Goal: Find specific page/section: Find specific page/section

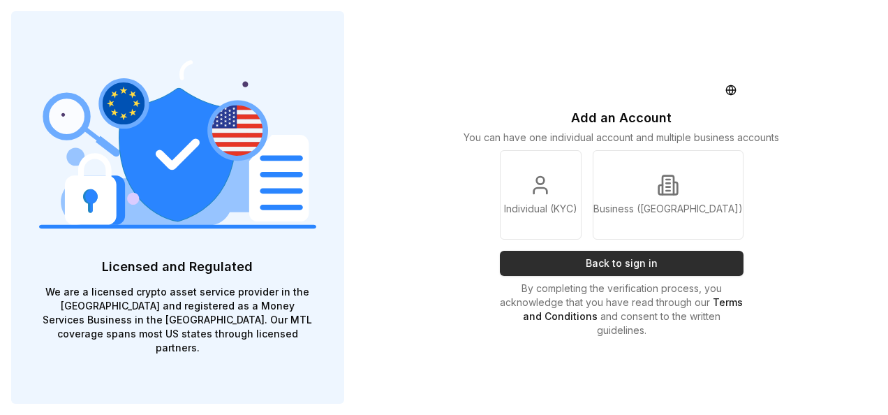
click at [645, 267] on button "Back to sign in" at bounding box center [622, 263] width 244 height 25
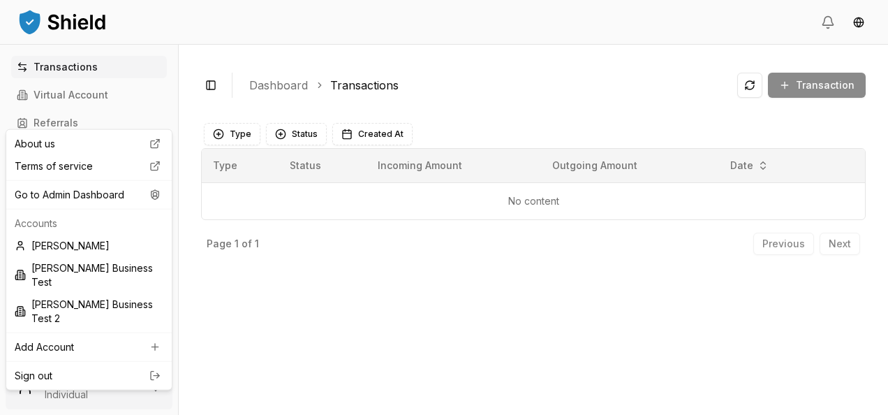
click at [96, 376] on html "Transactions Virtual Account Referrals Invoices Wallet Scans Linked Accounts Wa…" at bounding box center [444, 207] width 888 height 415
click at [109, 200] on div "Go to Admin Dashboard" at bounding box center [89, 195] width 160 height 22
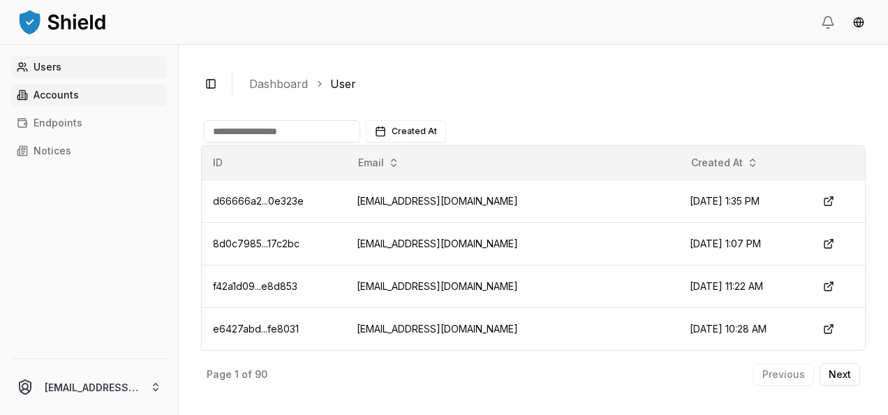
click at [87, 96] on link "Accounts" at bounding box center [89, 95] width 156 height 22
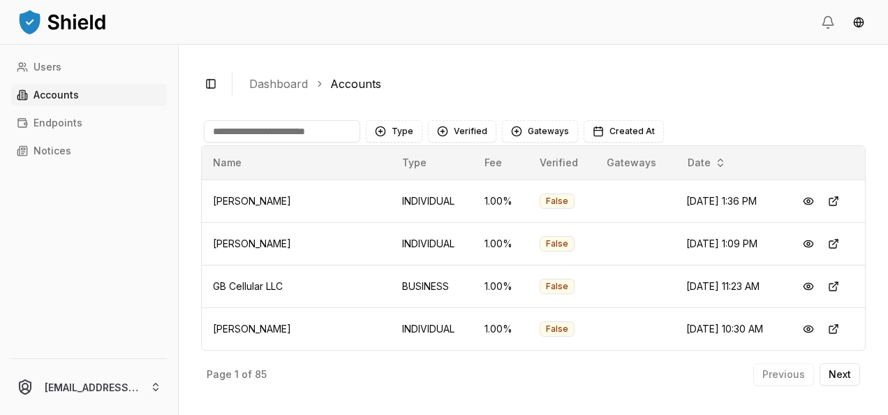
click at [257, 129] on input at bounding box center [282, 131] width 156 height 22
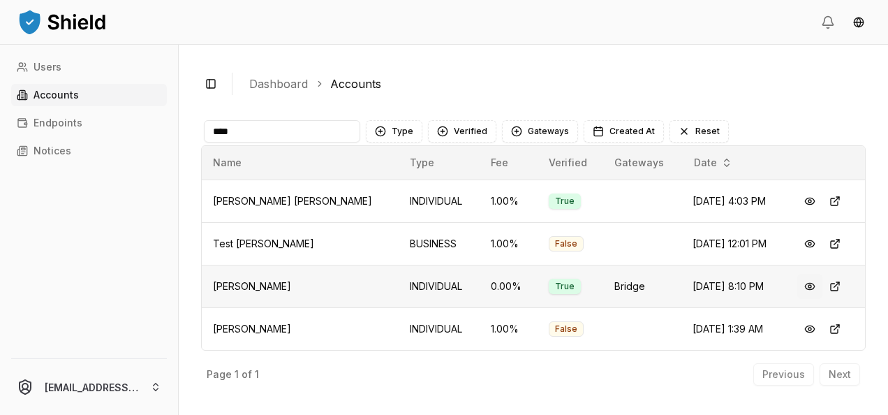
type input "****"
click at [807, 289] on button at bounding box center [810, 286] width 25 height 25
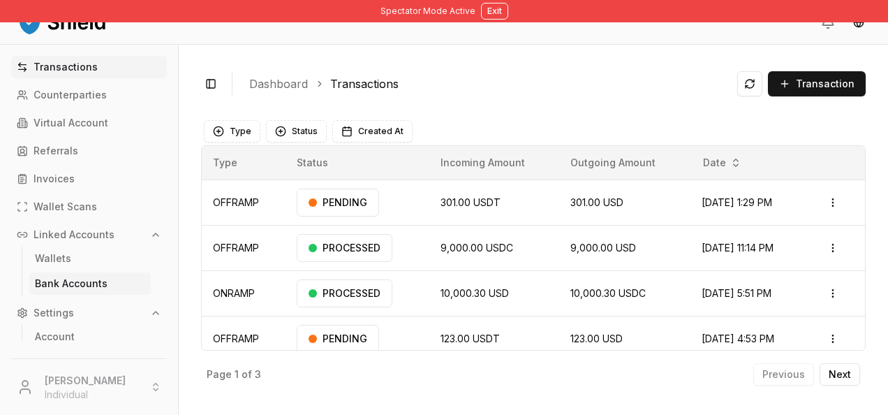
click at [77, 281] on p "Bank Accounts" at bounding box center [71, 284] width 73 height 10
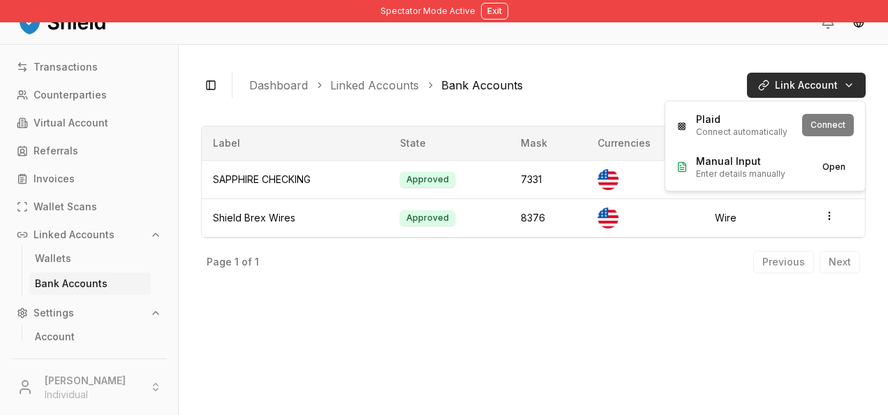
click at [774, 89] on html "Spectator Mode Active Exit Transactions Counterparties Virtual Account Referral…" at bounding box center [444, 207] width 888 height 415
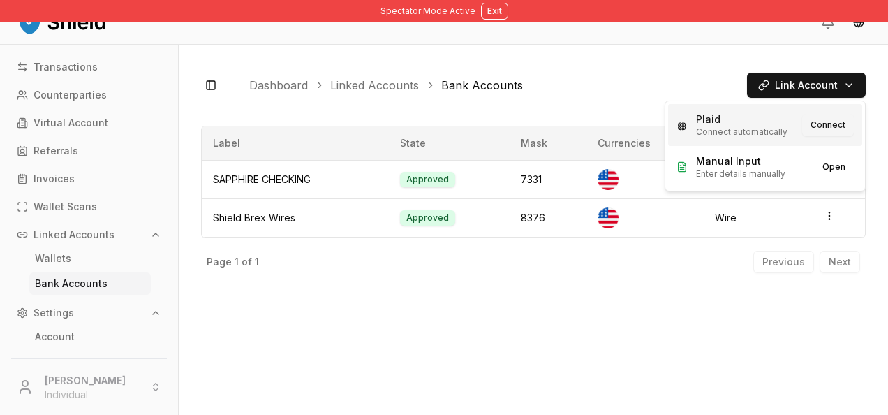
click at [841, 120] on button "Connect" at bounding box center [829, 125] width 52 height 22
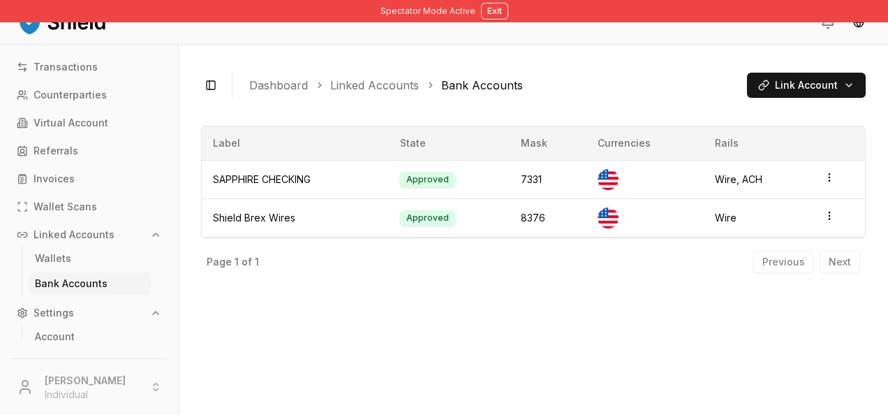
click at [545, 36] on html "Spectator Mode Active Exit Transactions Counterparties Virtual Account Referral…" at bounding box center [444, 207] width 888 height 415
click at [499, 7] on button "Exit" at bounding box center [494, 11] width 27 height 17
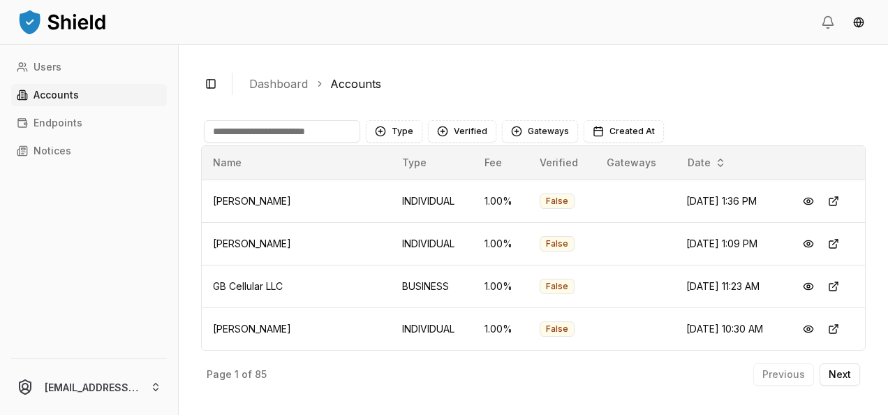
click at [278, 124] on input at bounding box center [282, 131] width 156 height 22
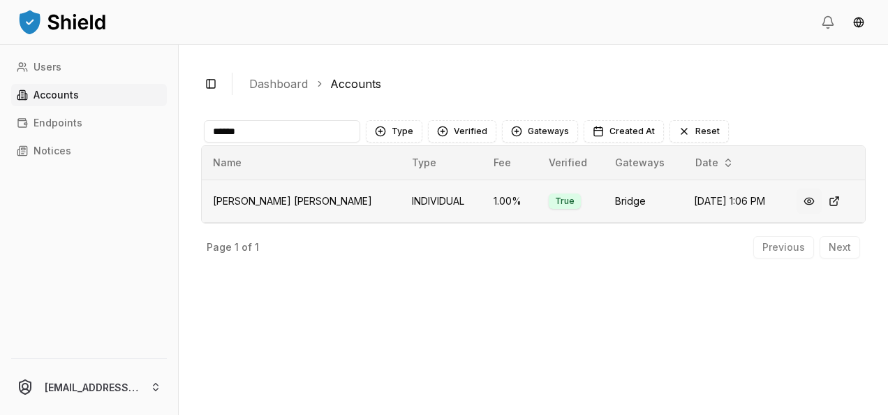
type input "******"
click at [813, 200] on button at bounding box center [809, 201] width 25 height 25
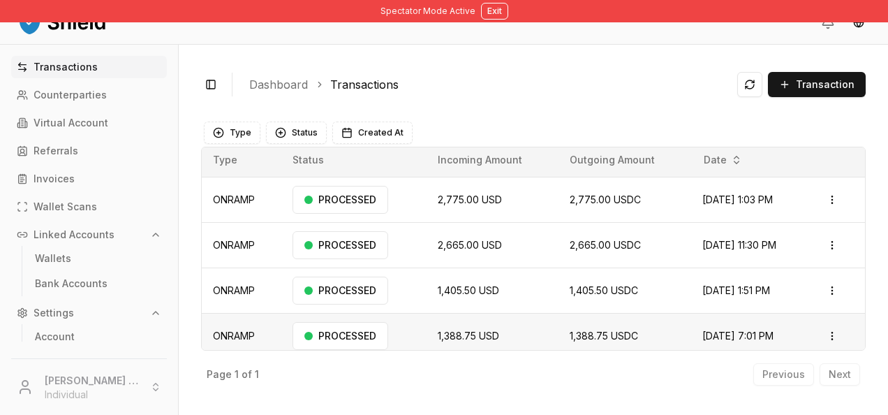
scroll to position [12, 0]
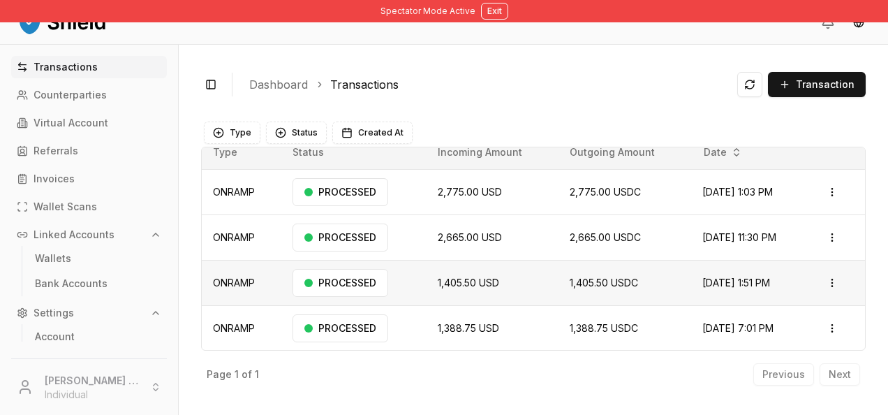
drag, startPoint x: 780, startPoint y: 348, endPoint x: 673, endPoint y: 285, distance: 124.6
click at [673, 285] on tbody "ONRAMP PROCESSED 2,775.00 USD 2,775.00 USDC [DATE] 1:03 PM Open menu ONRAMP PRO…" at bounding box center [534, 260] width 664 height 182
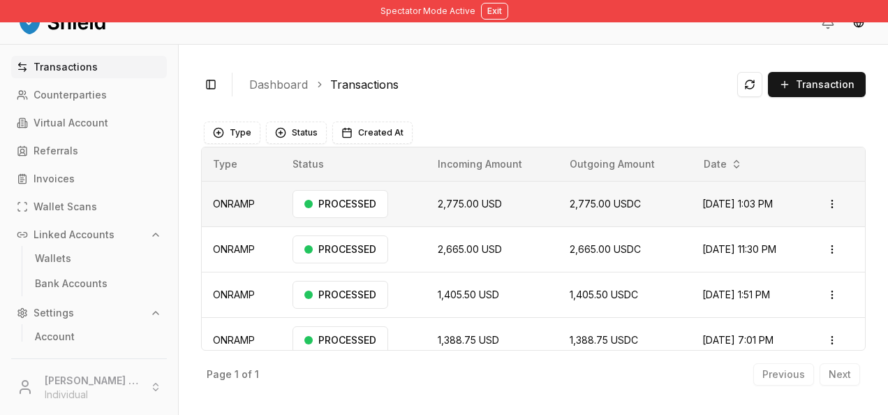
scroll to position [11, 0]
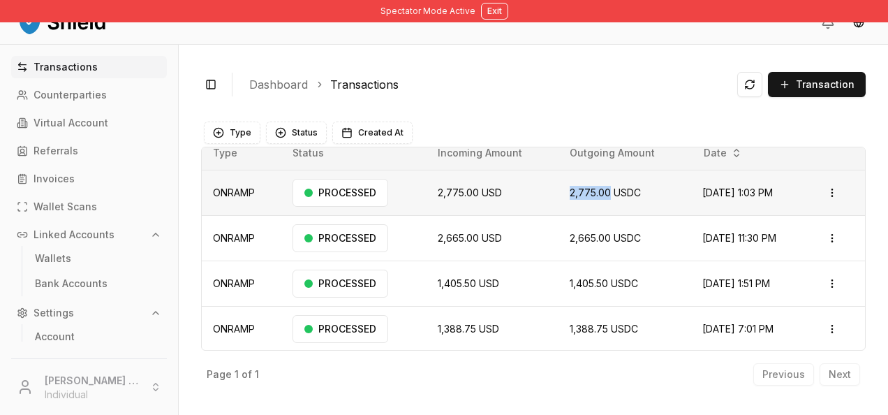
drag, startPoint x: 545, startPoint y: 189, endPoint x: 587, endPoint y: 189, distance: 41.9
click at [587, 189] on td "2,775.00 USDC" at bounding box center [625, 192] width 133 height 45
drag, startPoint x: 587, startPoint y: 189, endPoint x: 490, endPoint y: 9, distance: 204.4
click at [490, 9] on button "Exit" at bounding box center [494, 11] width 27 height 17
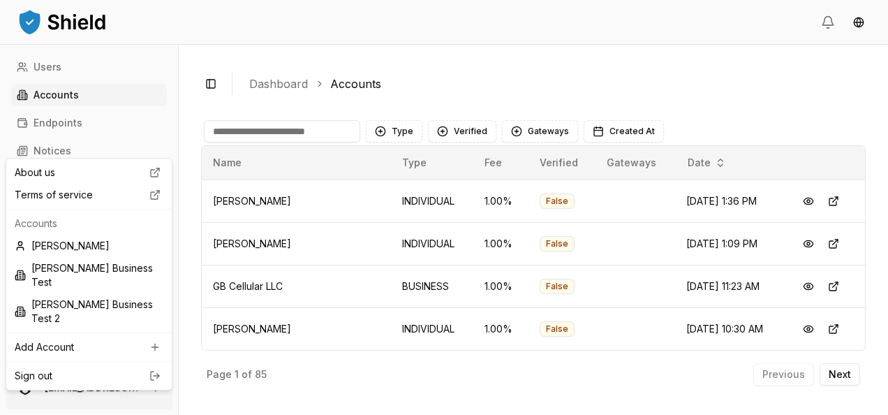
click at [154, 404] on html "Users Accounts Endpoints Notices [EMAIL_ADDRESS][DOMAIN_NAME] Toggle Sidebar Da…" at bounding box center [444, 207] width 888 height 415
click at [363, 300] on html "Users Accounts Endpoints Notices [EMAIL_ADDRESS][DOMAIN_NAME] Toggle Sidebar Da…" at bounding box center [444, 207] width 888 height 415
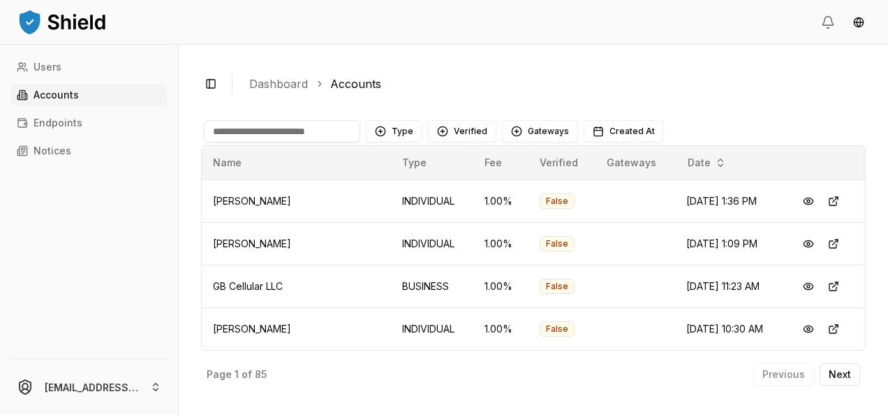
click at [310, 128] on input at bounding box center [282, 131] width 156 height 22
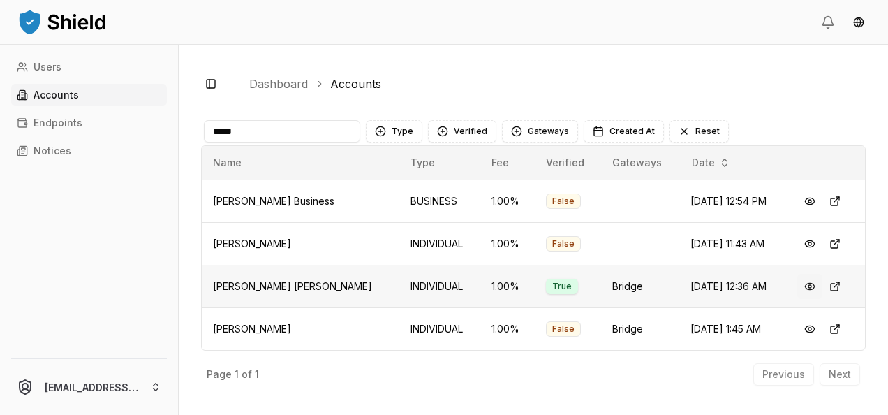
type input "*****"
click at [802, 286] on button at bounding box center [810, 286] width 25 height 25
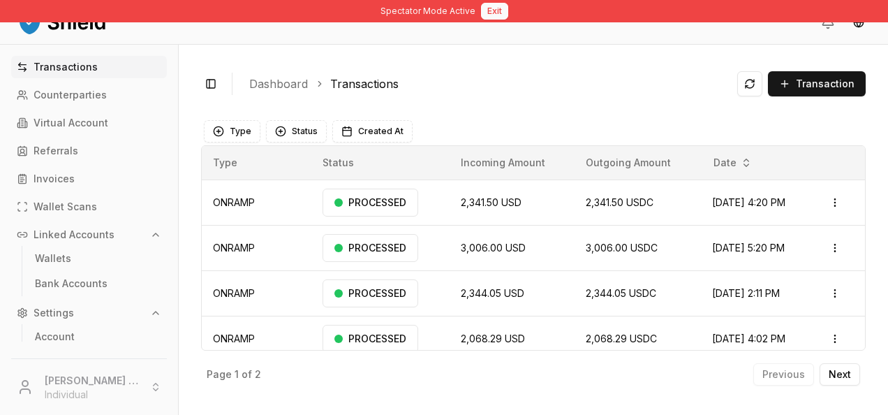
click at [493, 10] on button "Exit" at bounding box center [494, 11] width 27 height 17
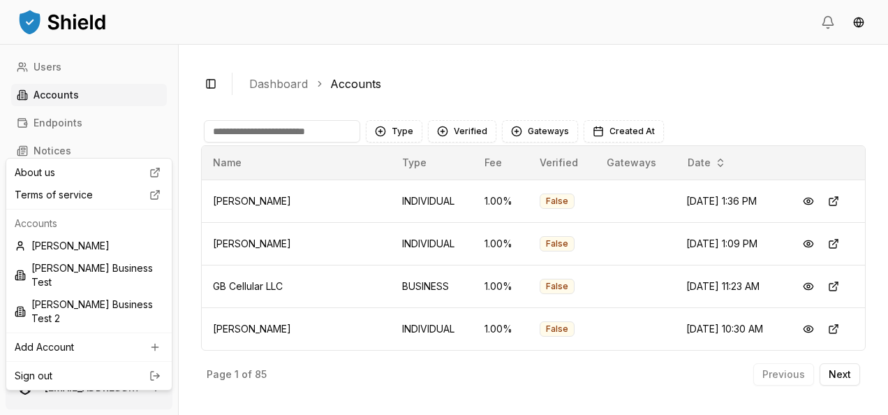
click at [153, 390] on html "Users Accounts Endpoints Notices [EMAIL_ADDRESS][DOMAIN_NAME] Toggle Sidebar Da…" at bounding box center [444, 207] width 888 height 415
click at [287, 226] on html "Users Accounts Endpoints Notices [EMAIL_ADDRESS][DOMAIN_NAME] Toggle Sidebar Da…" at bounding box center [444, 207] width 888 height 415
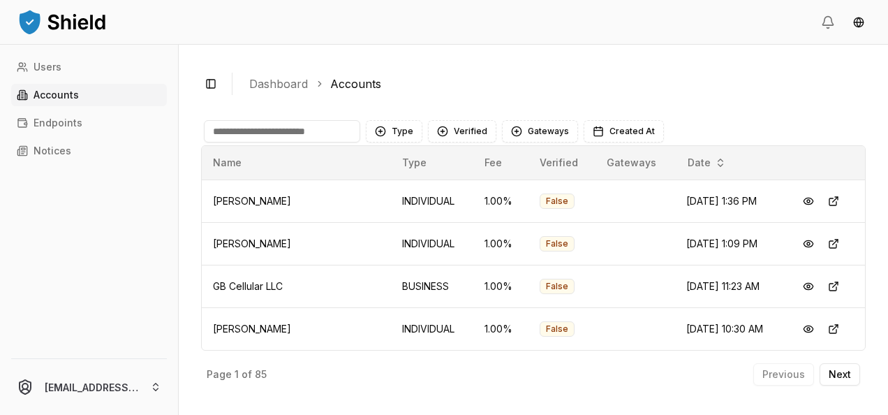
click at [504, 379] on div "Page 1 of 85 Previous Next" at bounding box center [533, 372] width 665 height 42
